Goal: Subscribe to service/newsletter

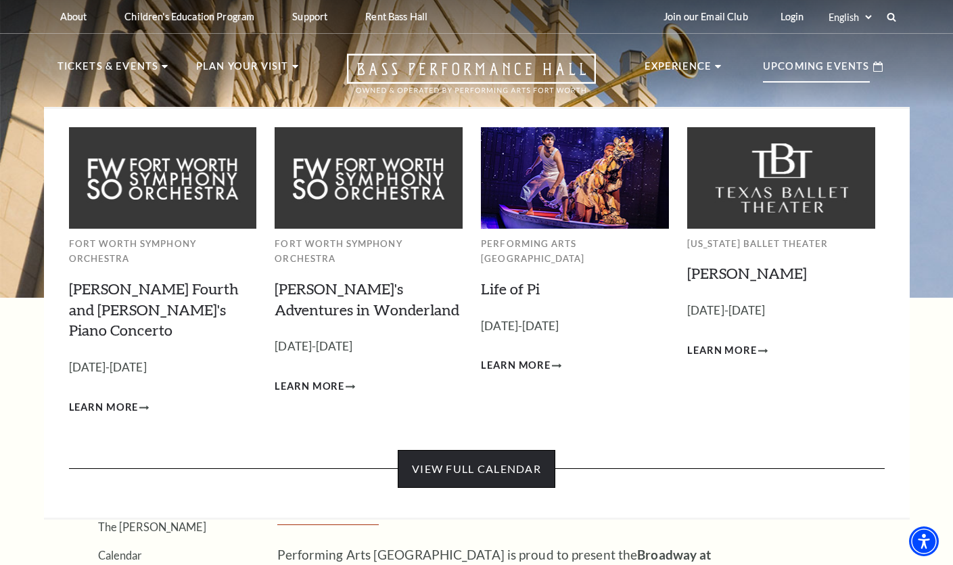
click at [476, 450] on link "View Full Calendar" at bounding box center [477, 469] width 158 height 38
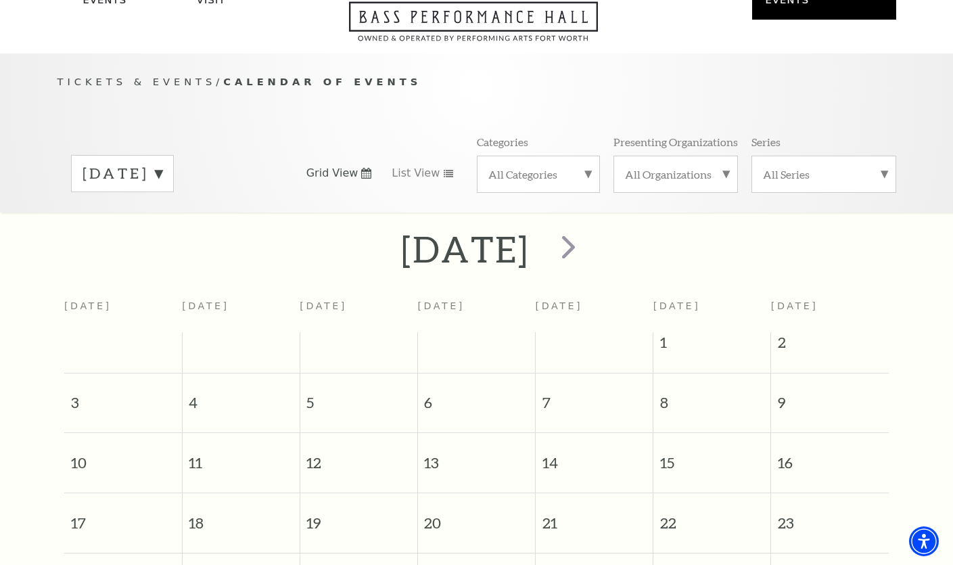
scroll to position [119, 0]
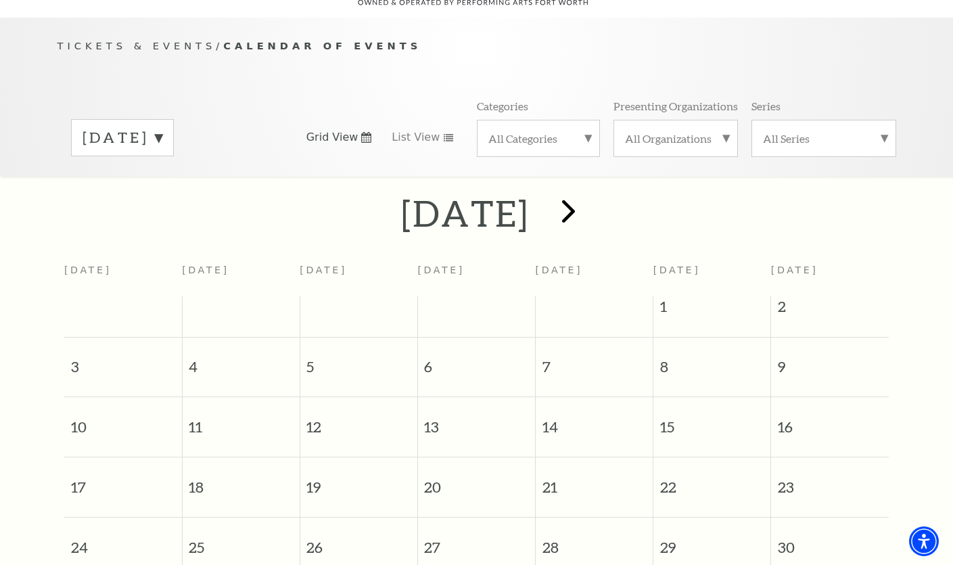
click at [588, 191] on span "next" at bounding box center [568, 210] width 39 height 39
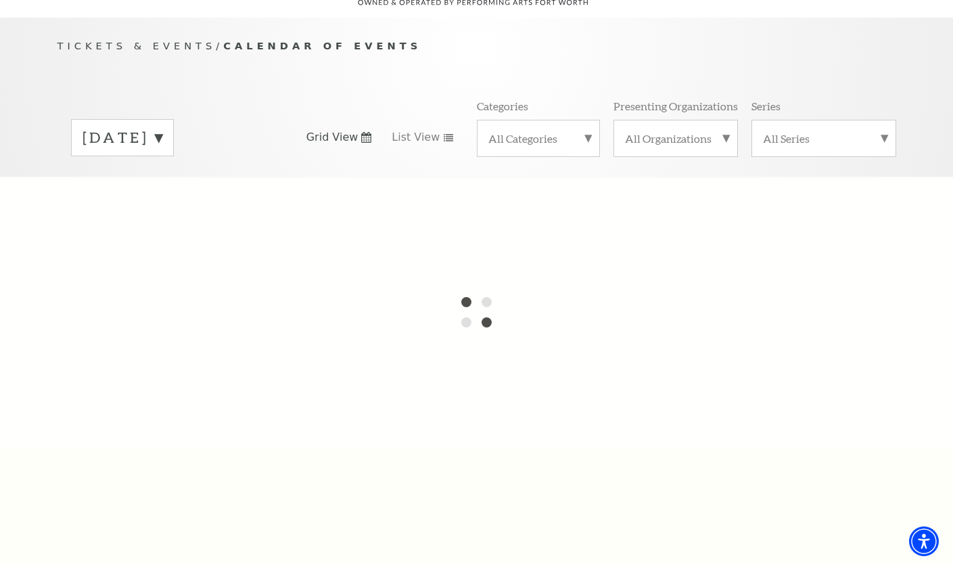
click at [162, 127] on label "August 2025" at bounding box center [123, 137] width 80 height 21
click at [156, 295] on div at bounding box center [476, 312] width 953 height 271
click at [158, 289] on div at bounding box center [476, 312] width 953 height 271
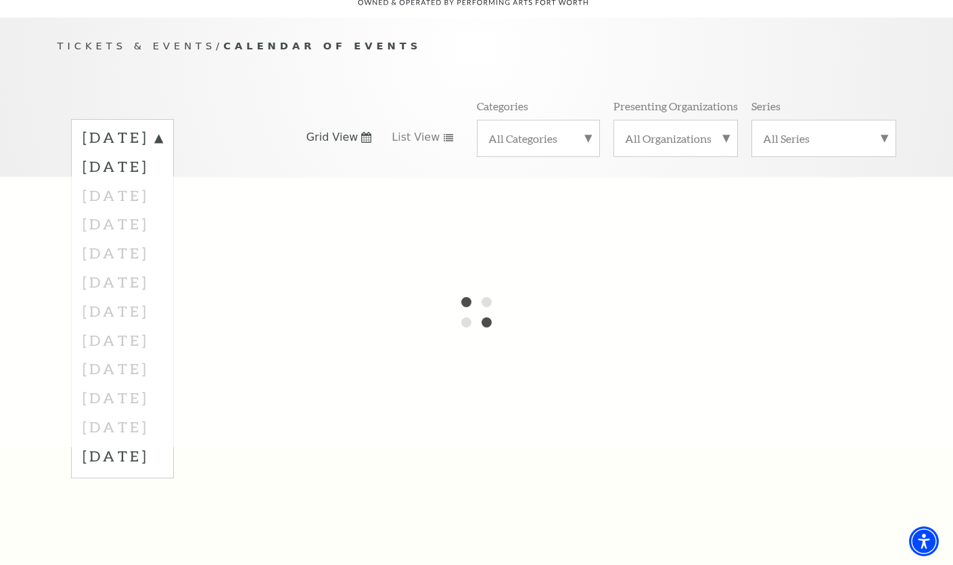
click at [158, 289] on div at bounding box center [476, 312] width 953 height 271
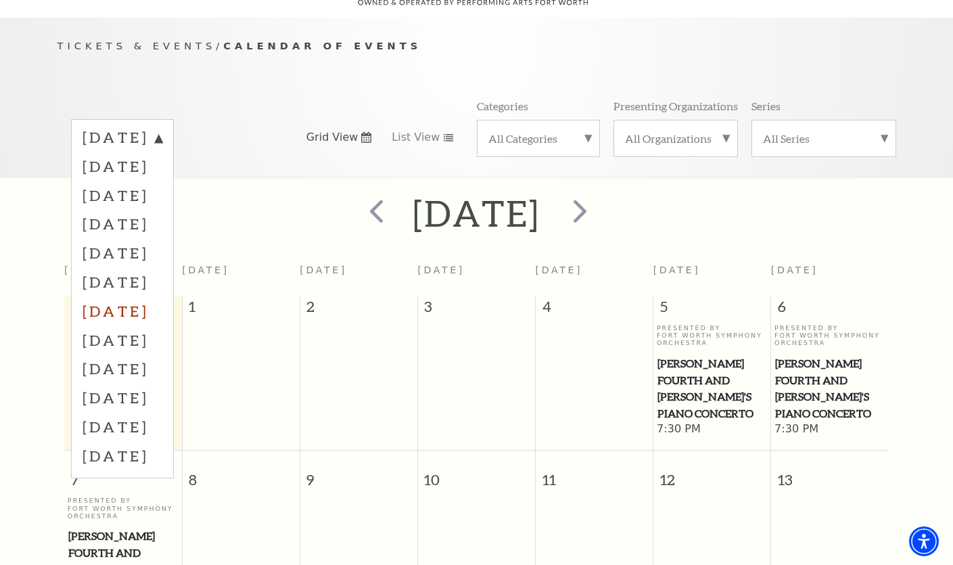
click at [158, 296] on label "February 2026" at bounding box center [123, 310] width 80 height 29
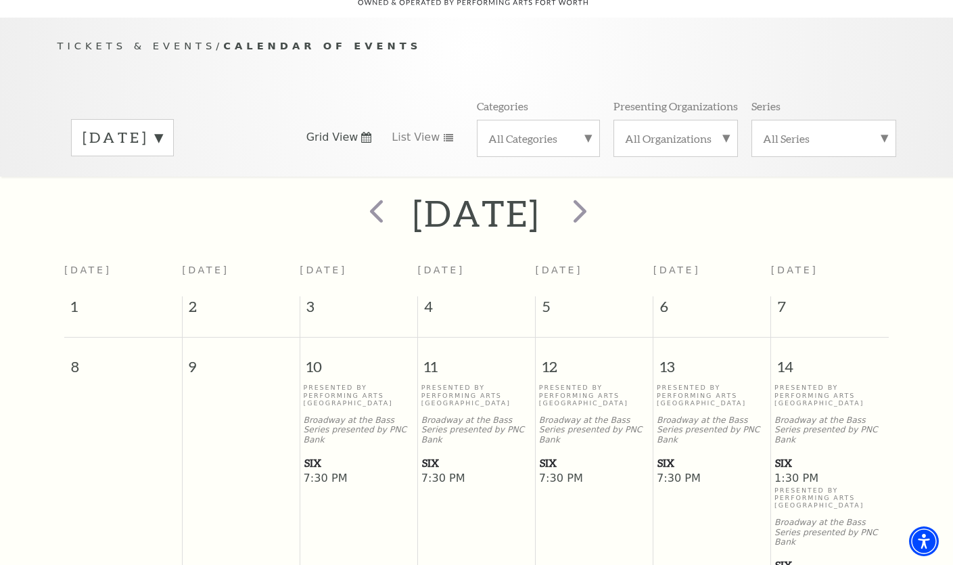
click at [788, 455] on span "SIX" at bounding box center [830, 463] width 110 height 17
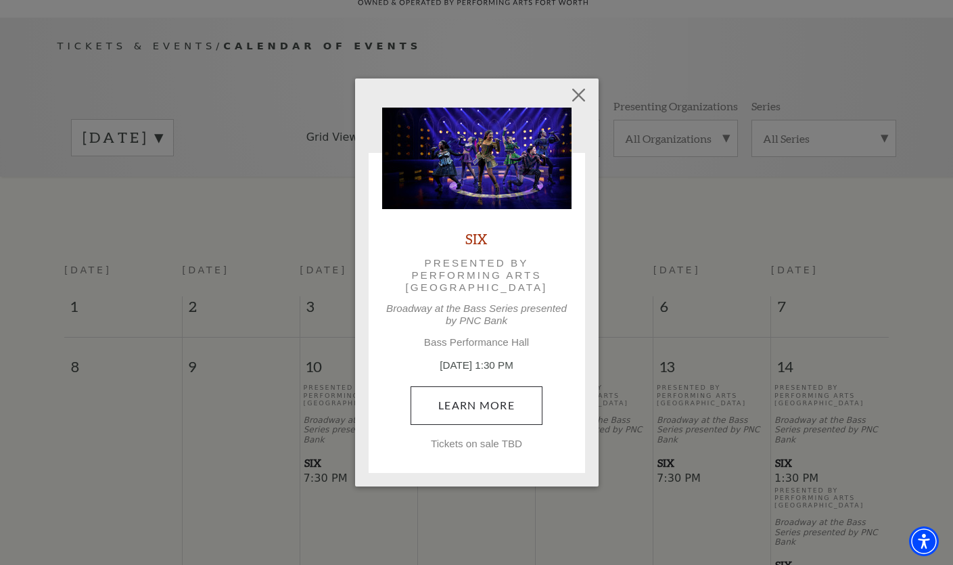
click at [474, 409] on link "Learn More" at bounding box center [477, 405] width 132 height 38
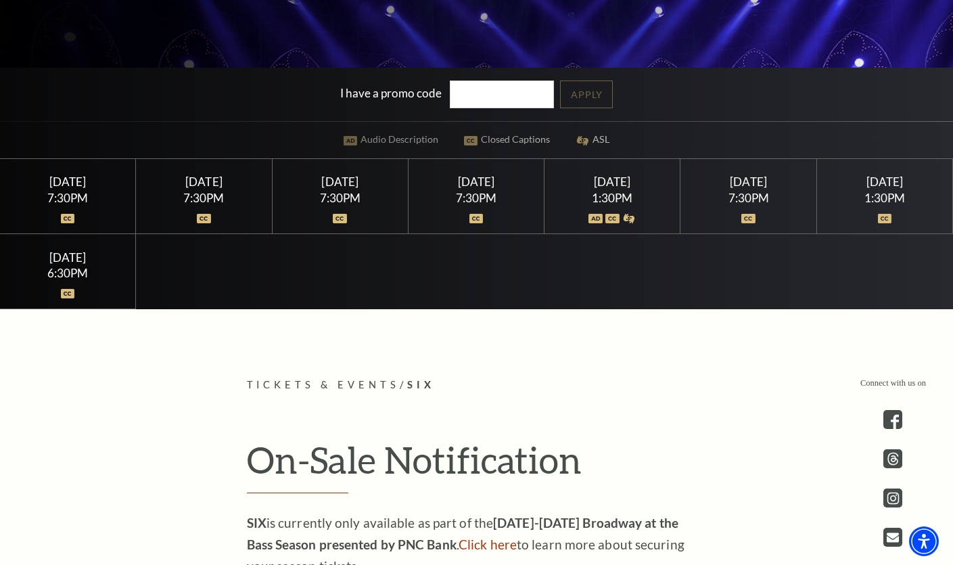
scroll to position [379, 0]
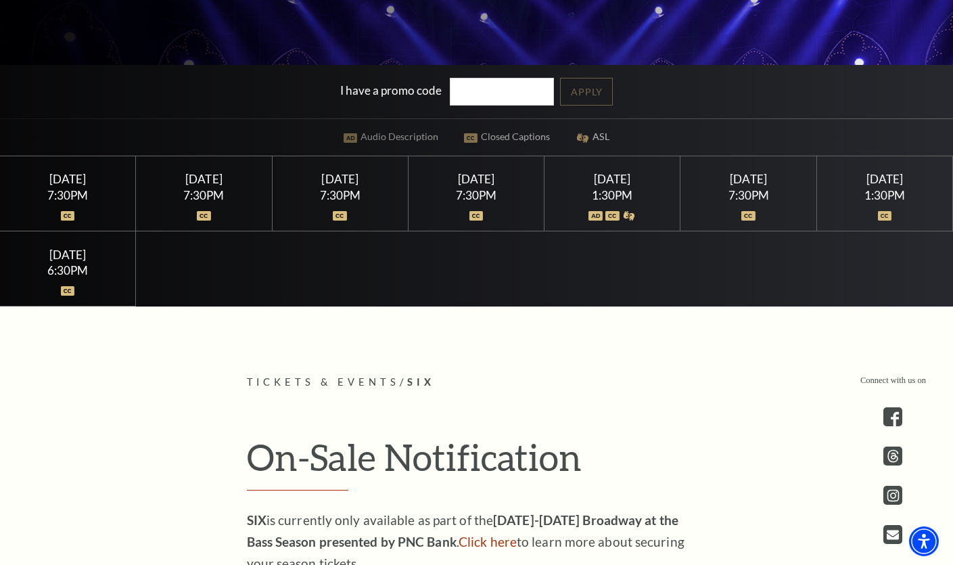
click at [621, 179] on div "[DATE]" at bounding box center [612, 179] width 103 height 14
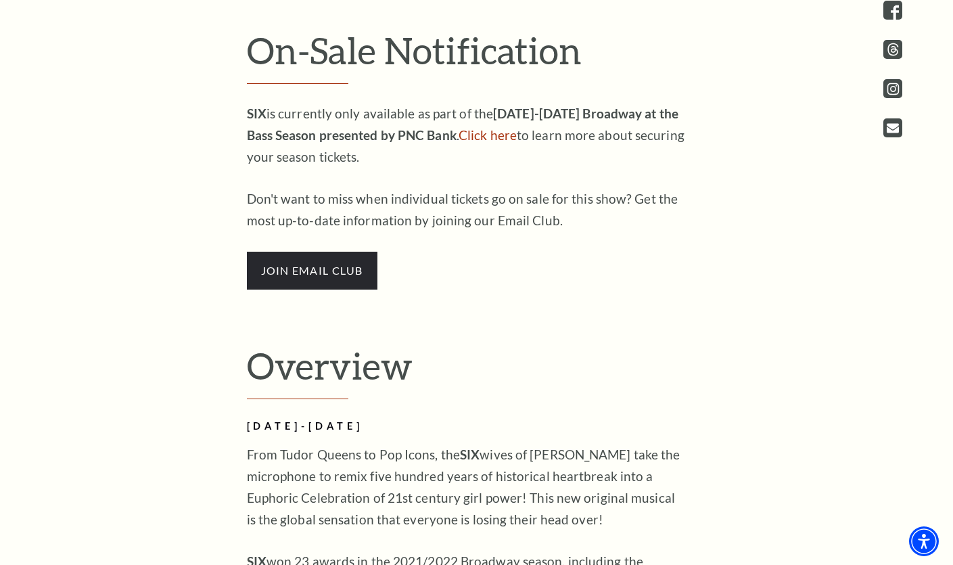
scroll to position [786, 0]
click at [348, 285] on span "join email club" at bounding box center [312, 270] width 131 height 38
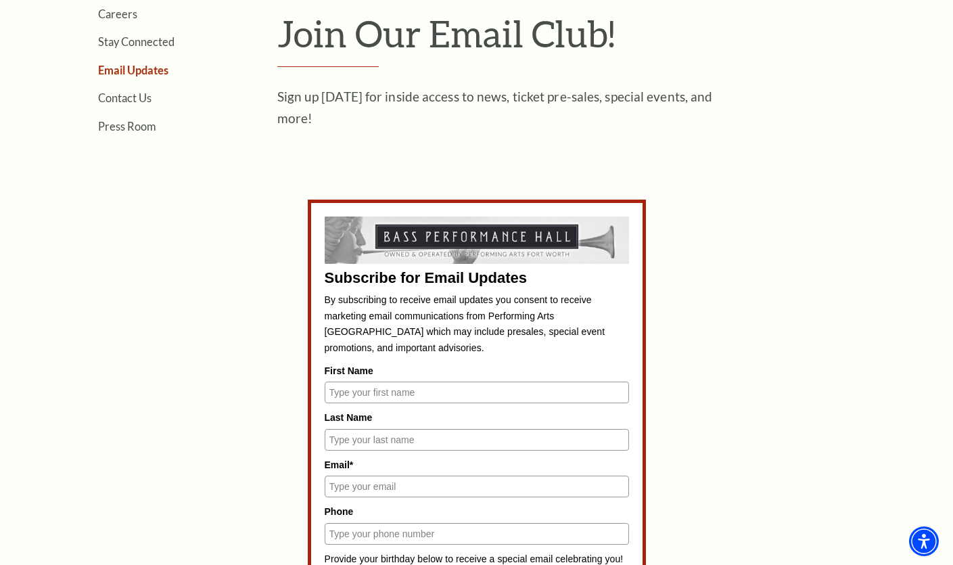
scroll to position [420, 0]
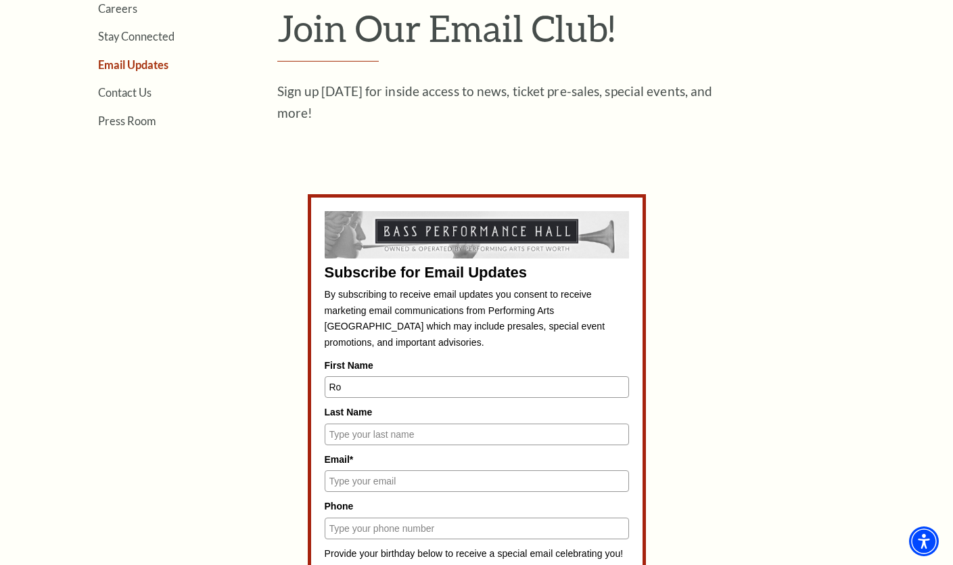
type input "Rob"
type input "Flippin"
type input "rob@flippinfamily.org"
type input "806"
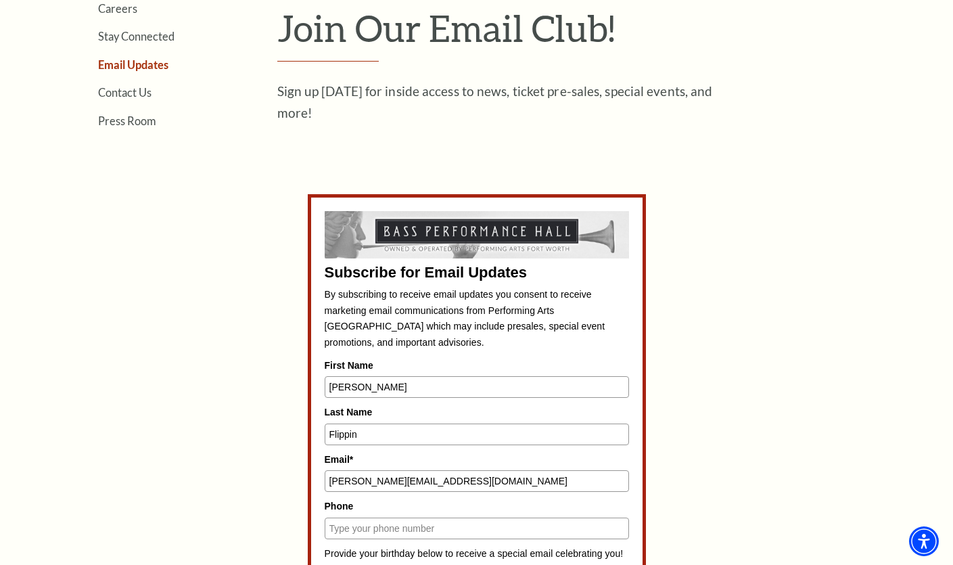
type input "8063367961"
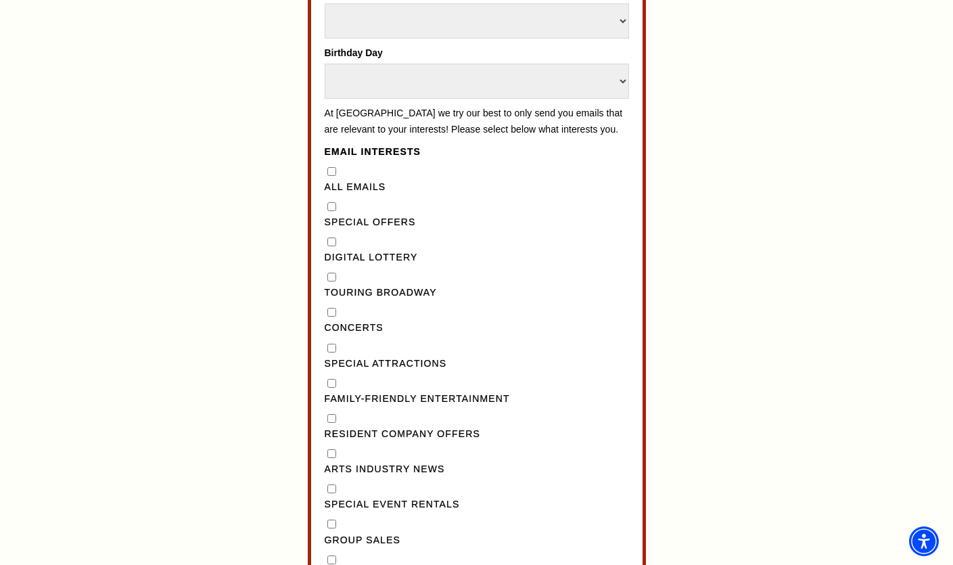
scroll to position [1005, 0]
click at [331, 306] on input "Concerts" at bounding box center [331, 310] width 9 height 9
checkbox input "true"
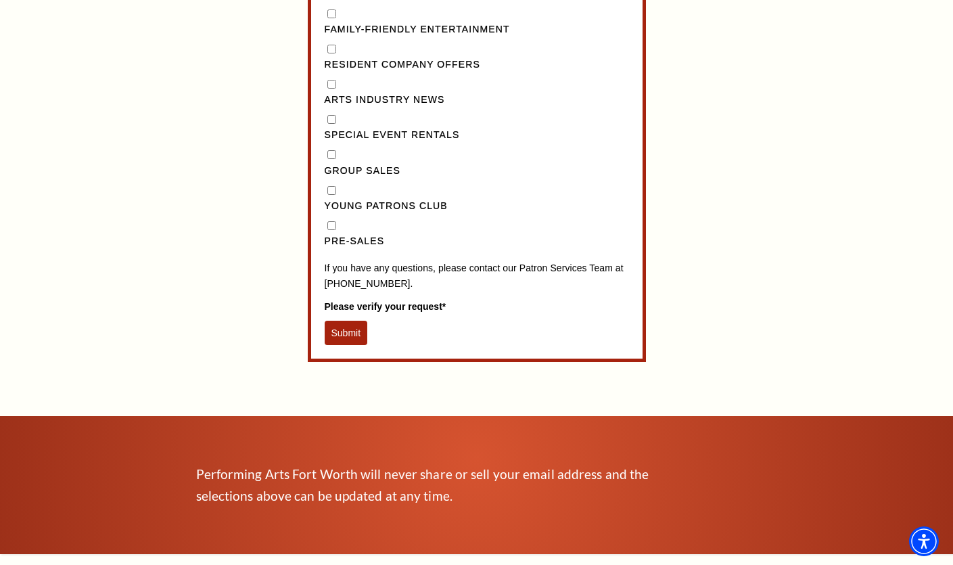
scroll to position [1356, 0]
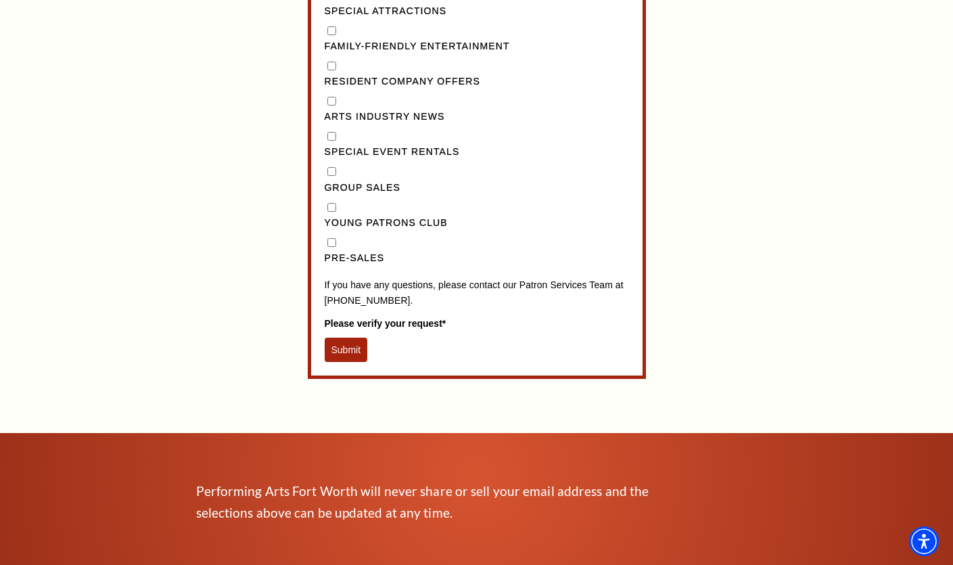
click at [347, 338] on button "Submit" at bounding box center [346, 350] width 43 height 24
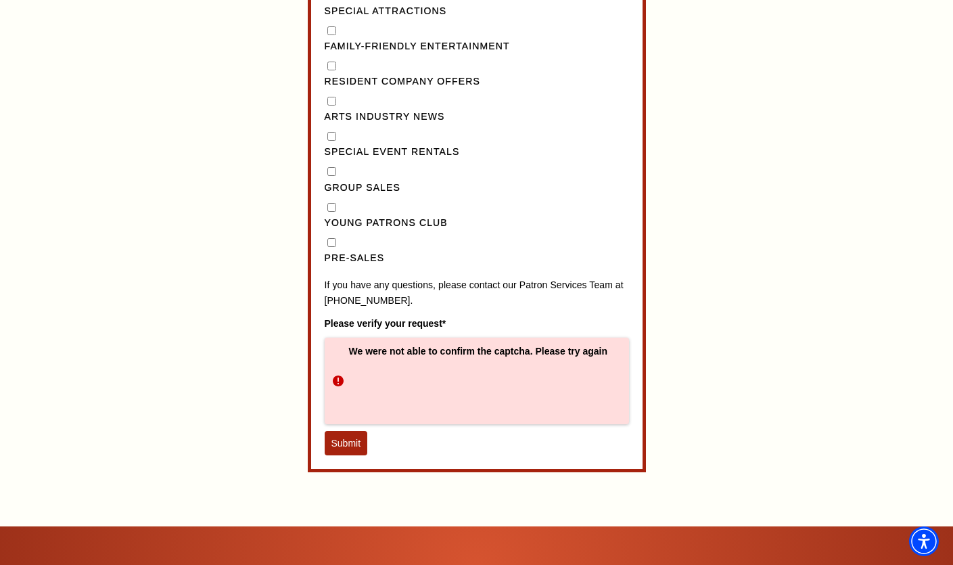
click at [349, 431] on button "Submit" at bounding box center [346, 443] width 43 height 24
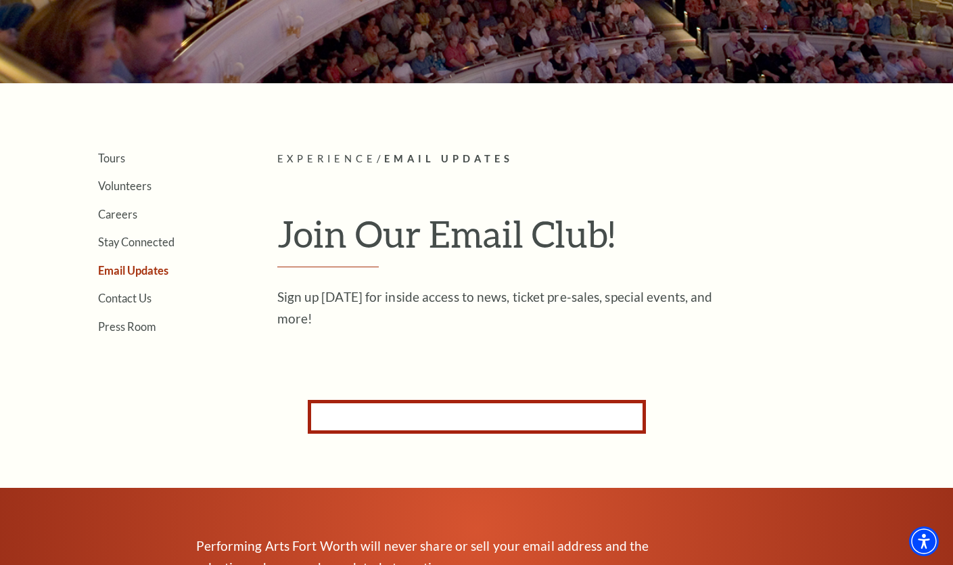
scroll to position [214, 0]
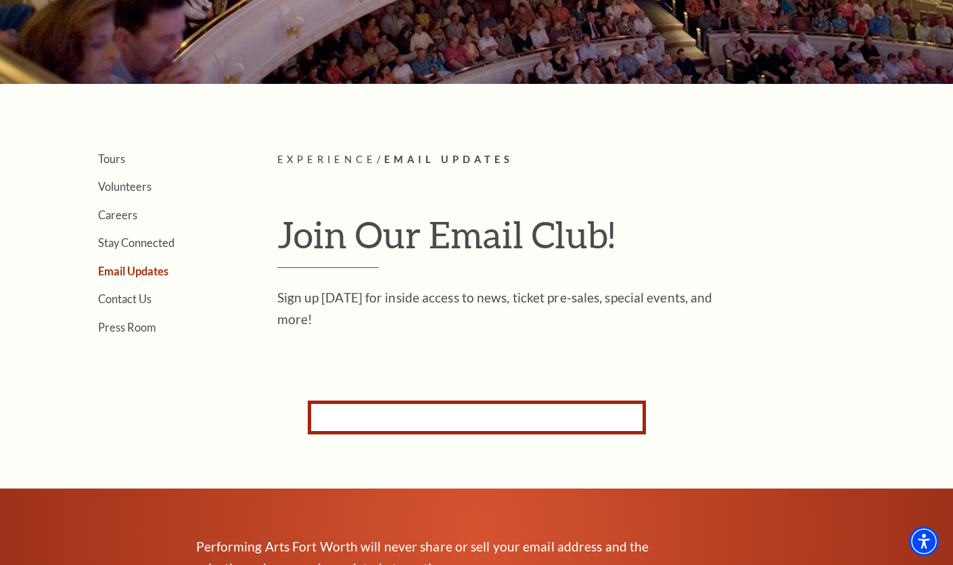
click at [352, 415] on form "Subscribe for Email Updates By subscribing to receive email updates you consent…" at bounding box center [477, 417] width 338 height 34
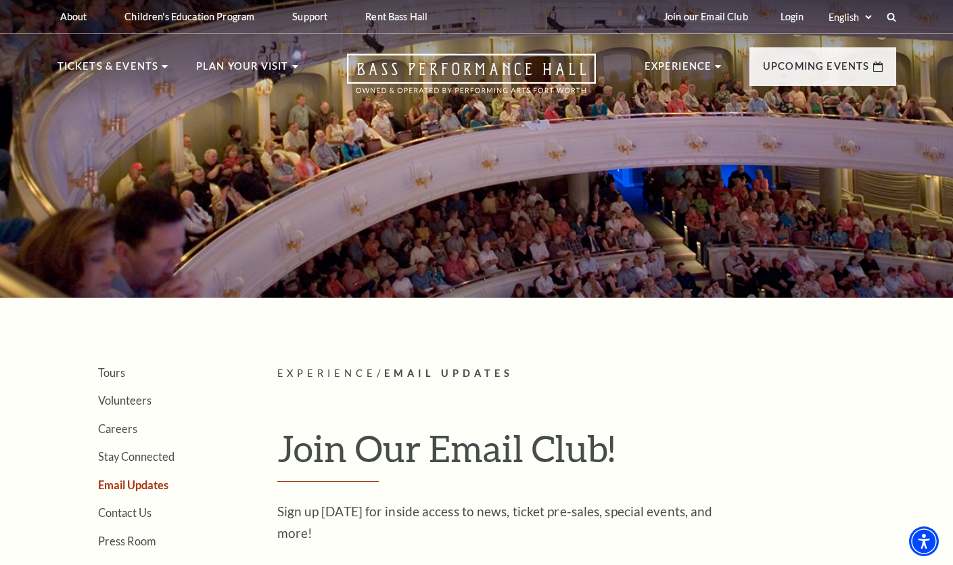
scroll to position [0, 0]
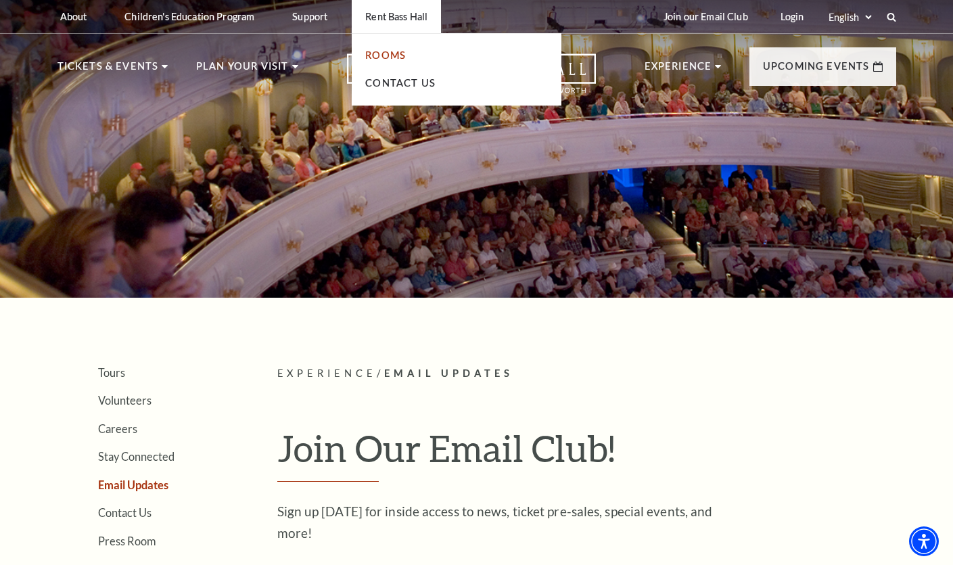
click at [388, 54] on link "Rooms" at bounding box center [385, 54] width 41 height 11
